Goal: Information Seeking & Learning: Learn about a topic

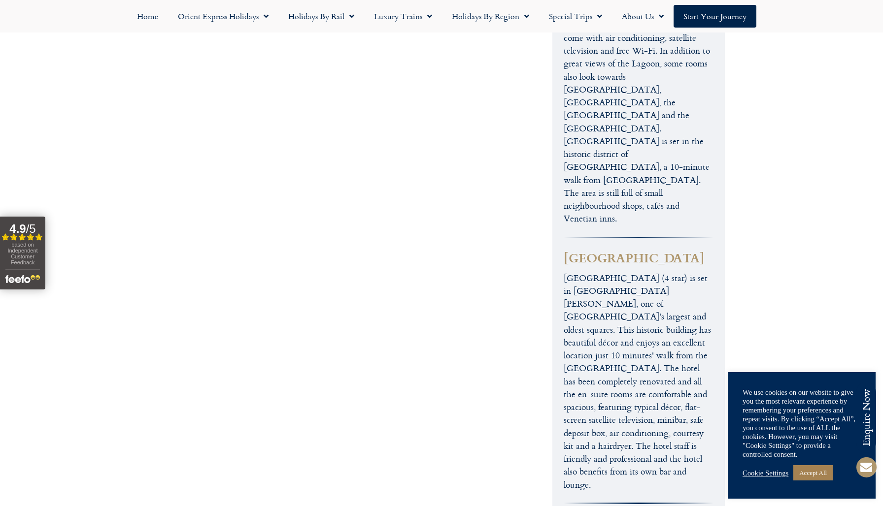
scroll to position [2592, 0]
click at [824, 475] on link "Accept All" at bounding box center [812, 472] width 39 height 15
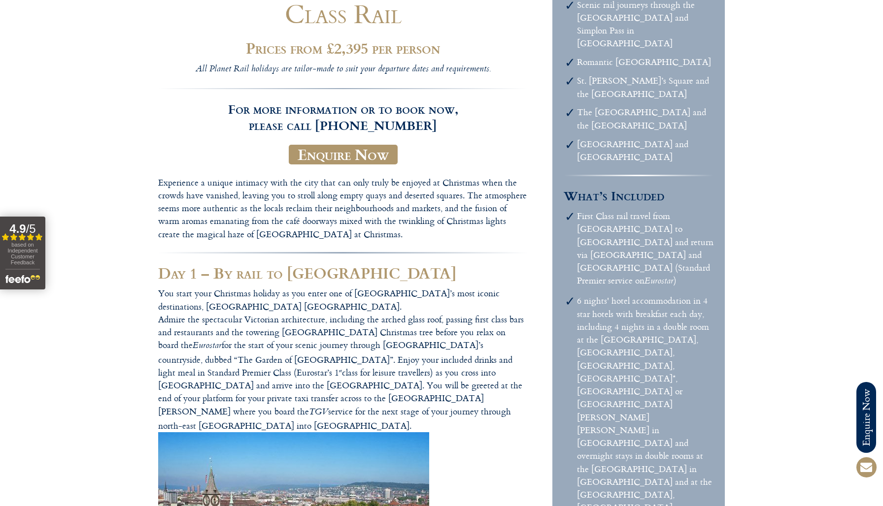
scroll to position [0, 0]
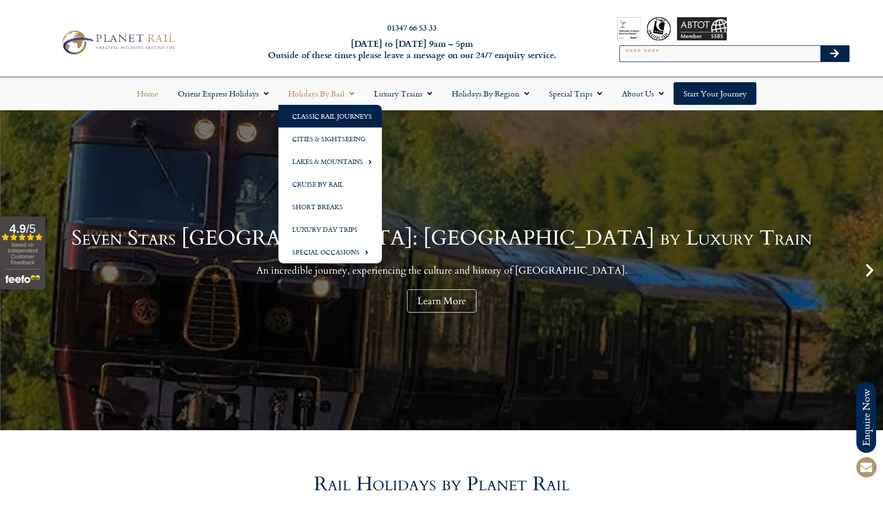
click at [327, 117] on link "Classic Rail Journeys" at bounding box center [329, 116] width 103 height 23
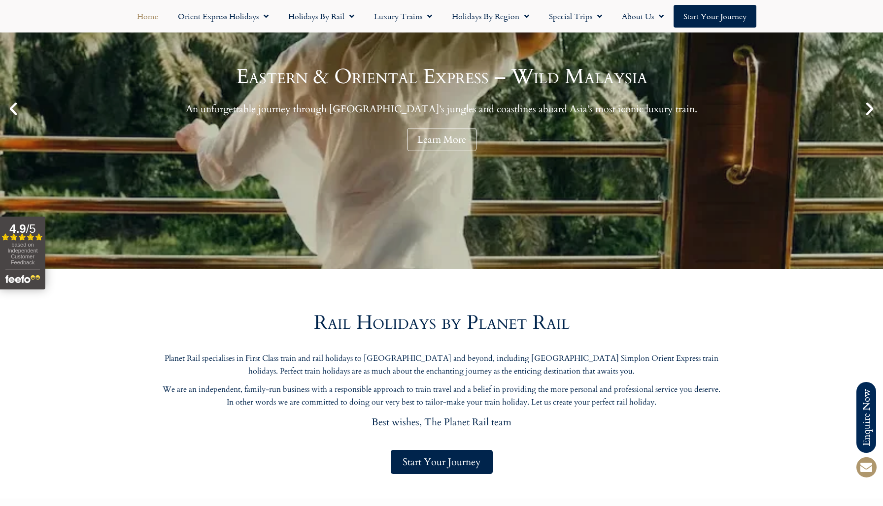
scroll to position [240, 0]
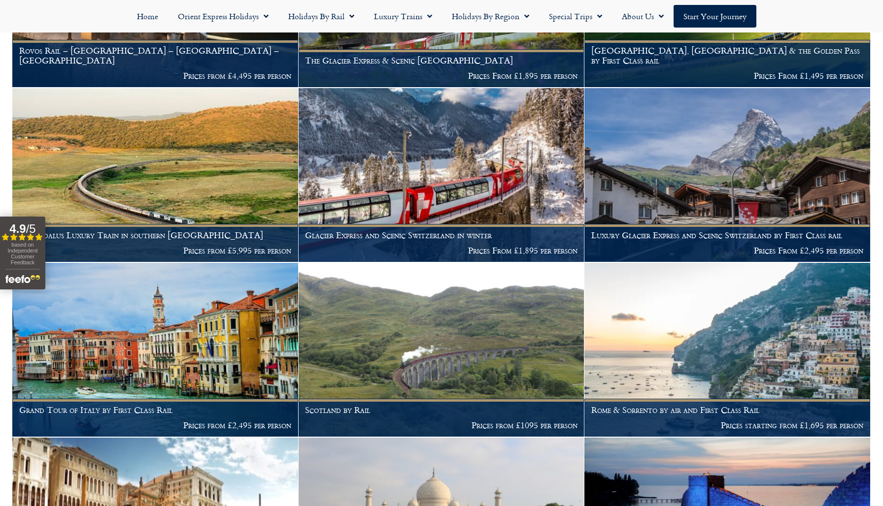
scroll to position [495, 0]
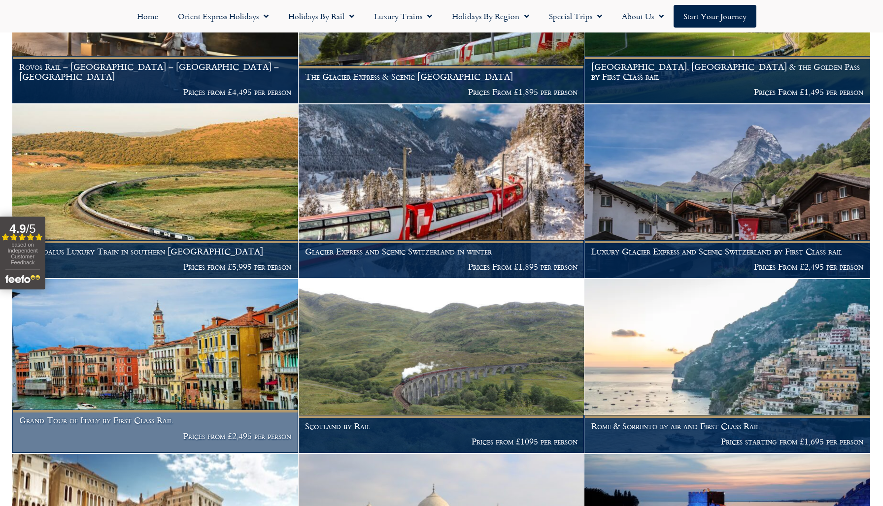
click at [213, 371] on img at bounding box center [155, 366] width 286 height 174
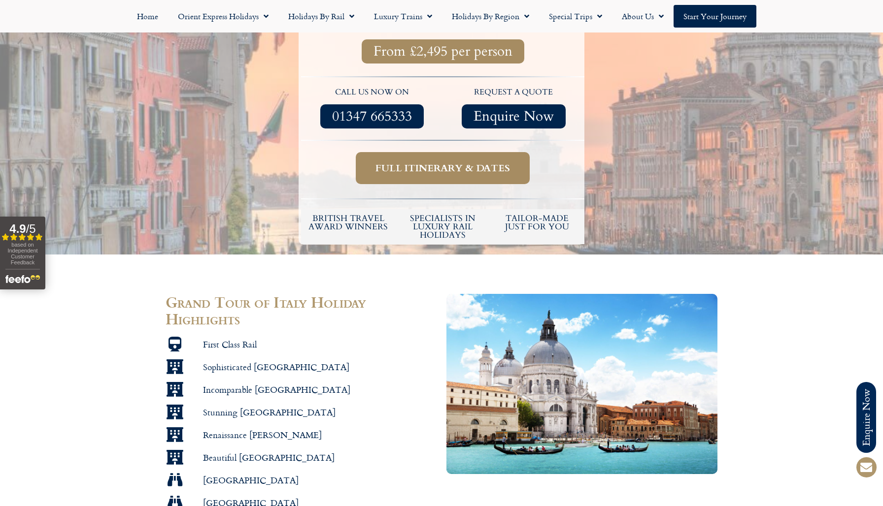
scroll to position [392, 0]
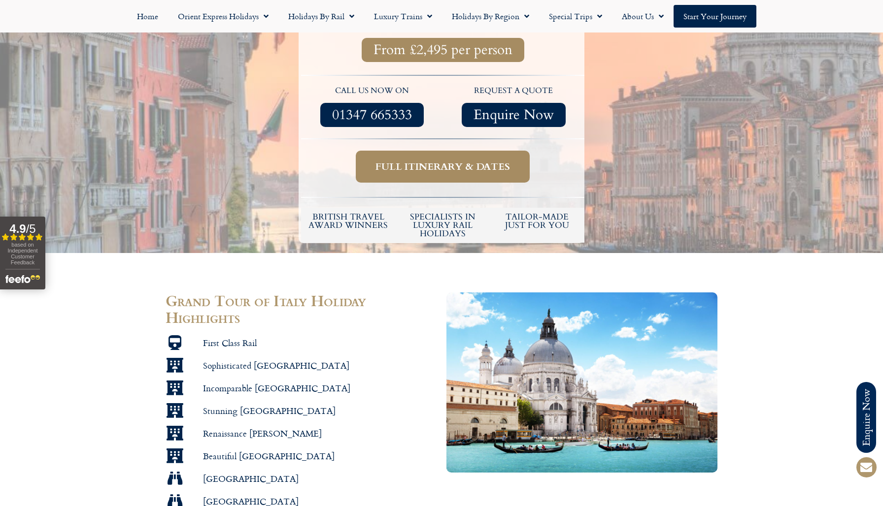
click at [449, 161] on span "Full itinerary & dates" at bounding box center [442, 167] width 134 height 12
